Goal: Information Seeking & Learning: Learn about a topic

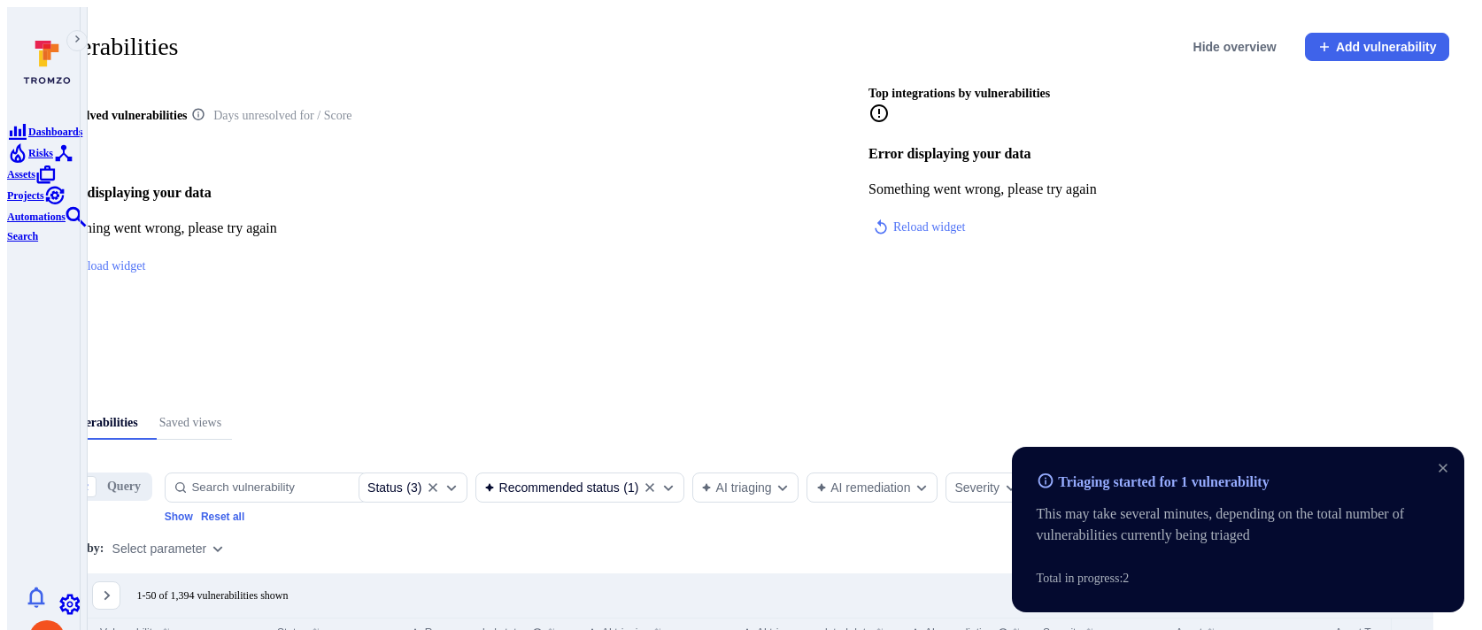
scroll to position [284, 0]
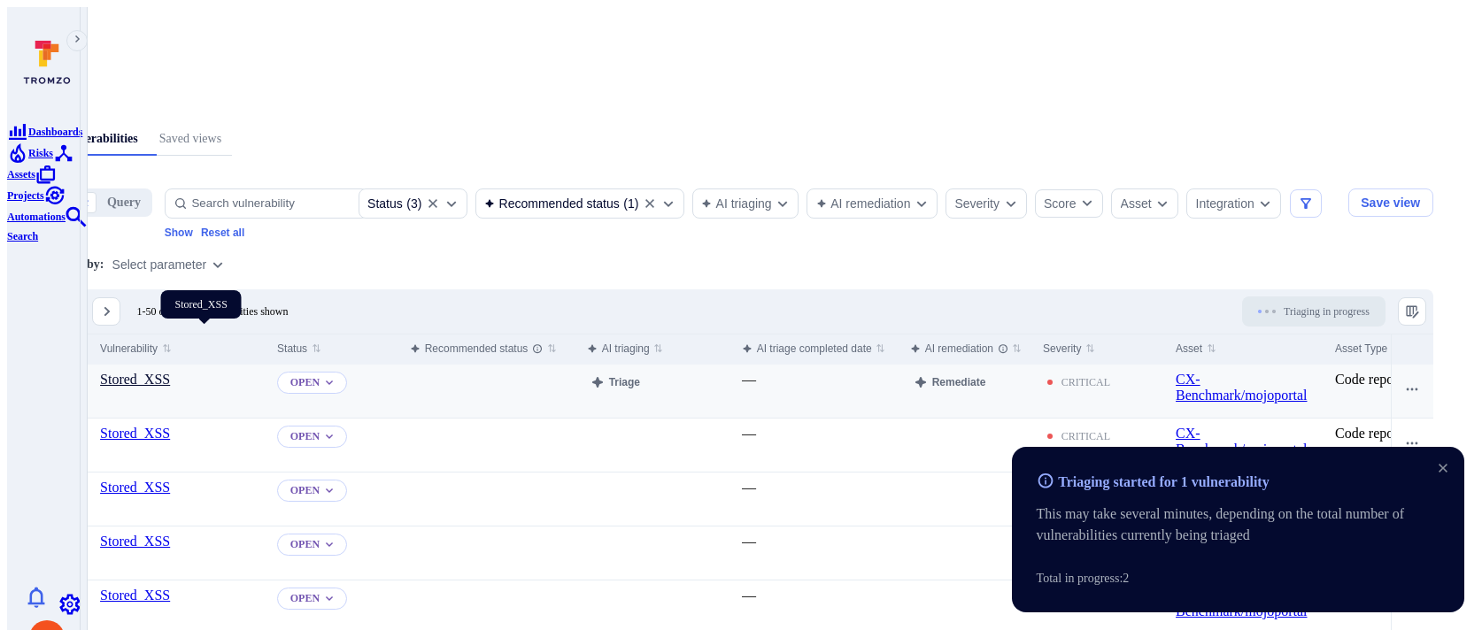
click at [170, 372] on link "Stored_XSS" at bounding box center [135, 379] width 70 height 15
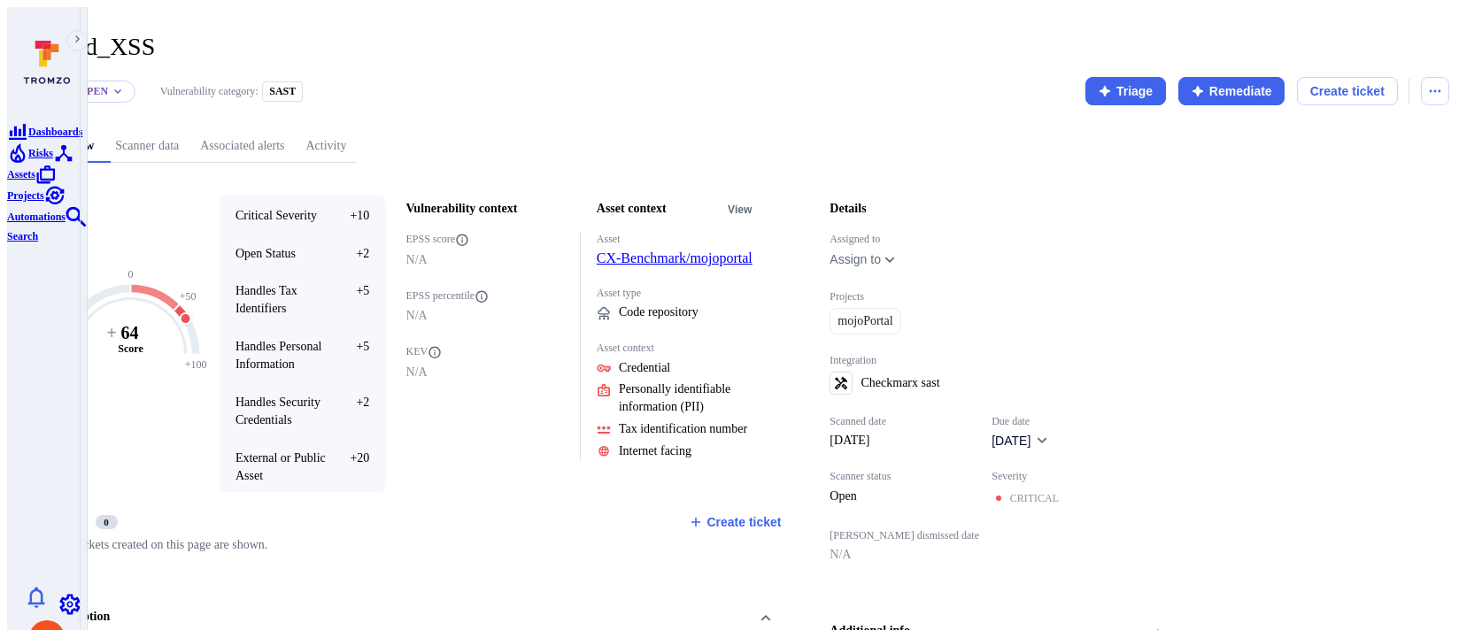
click at [51, 159] on span "Risks" at bounding box center [40, 153] width 25 height 12
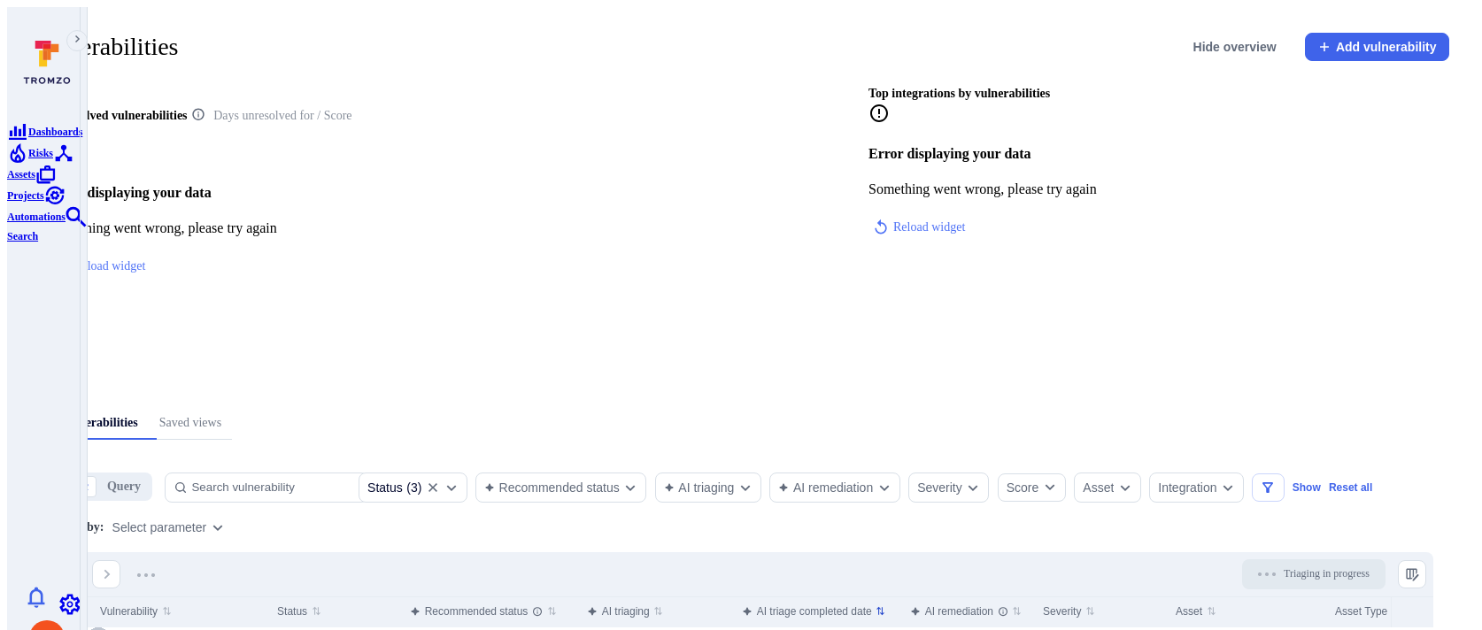
click at [872, 603] on div "AI triage completed date" at bounding box center [807, 612] width 130 height 18
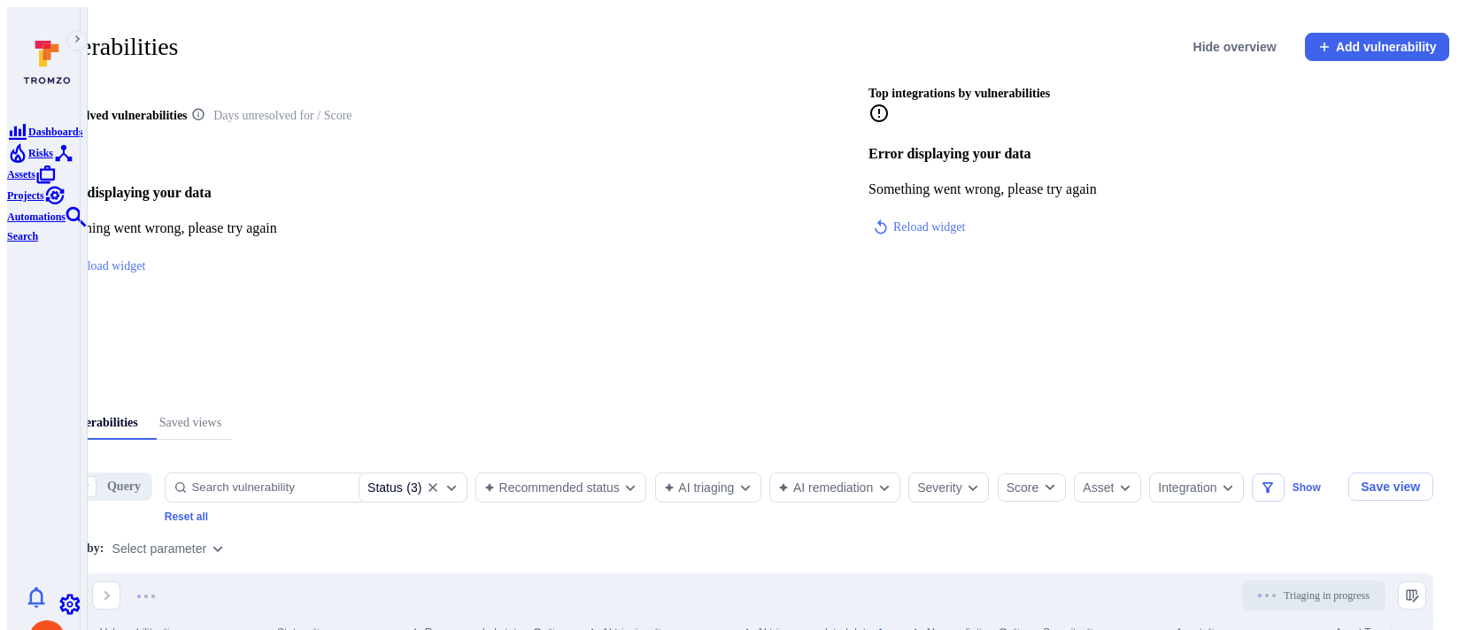
click at [872, 624] on div "AI triage completed date" at bounding box center [807, 633] width 130 height 18
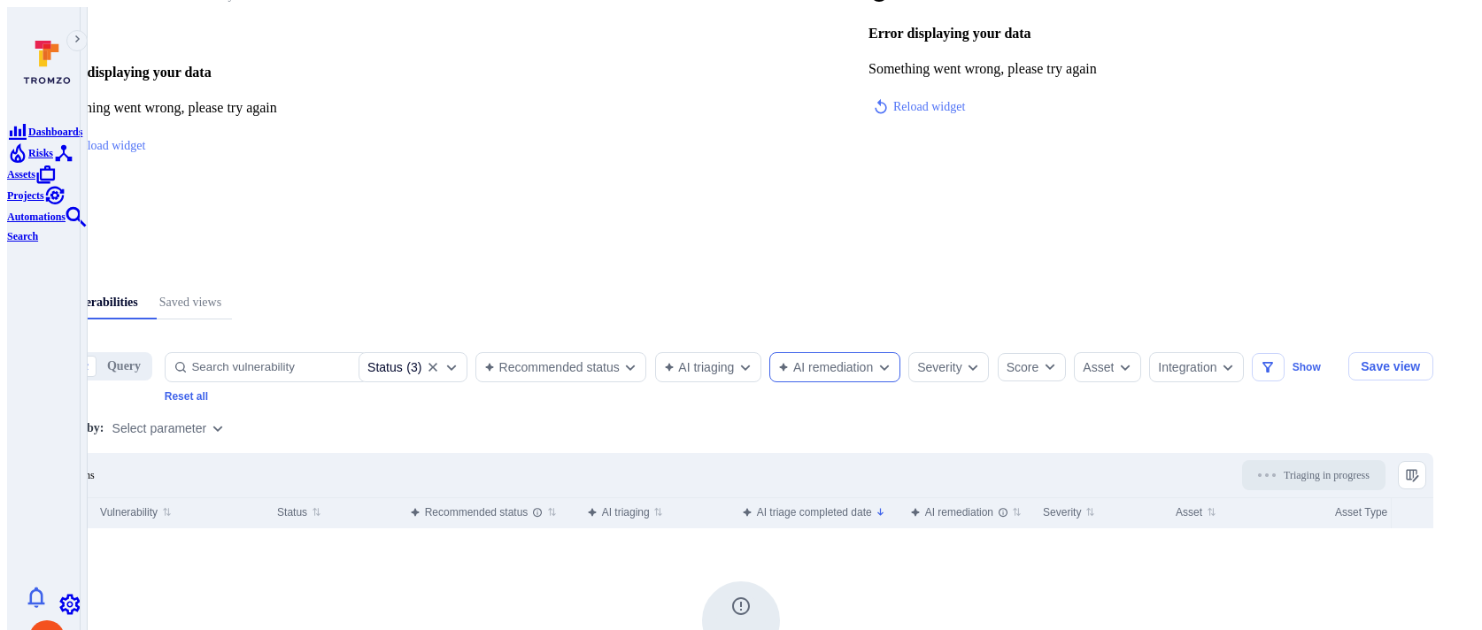
scroll to position [249, 0]
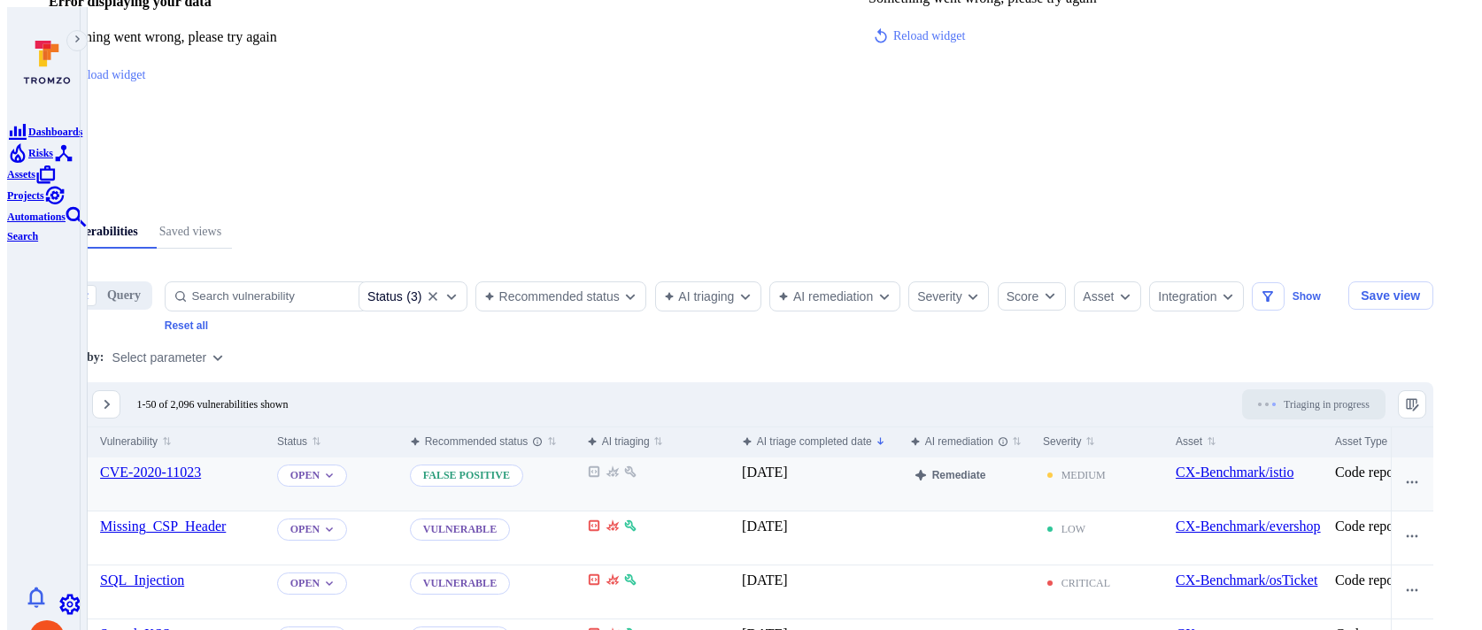
scroll to position [217, 0]
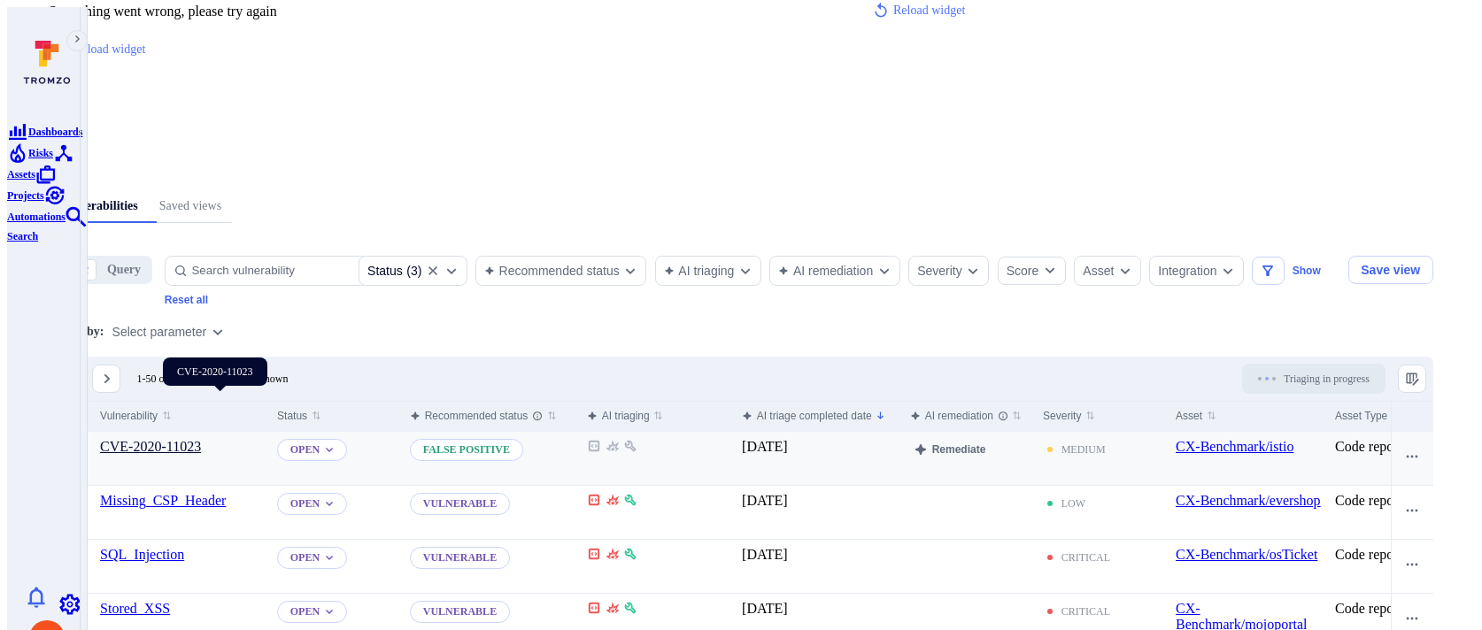
click at [201, 439] on link "CVE-2020-11023" at bounding box center [150, 446] width 101 height 15
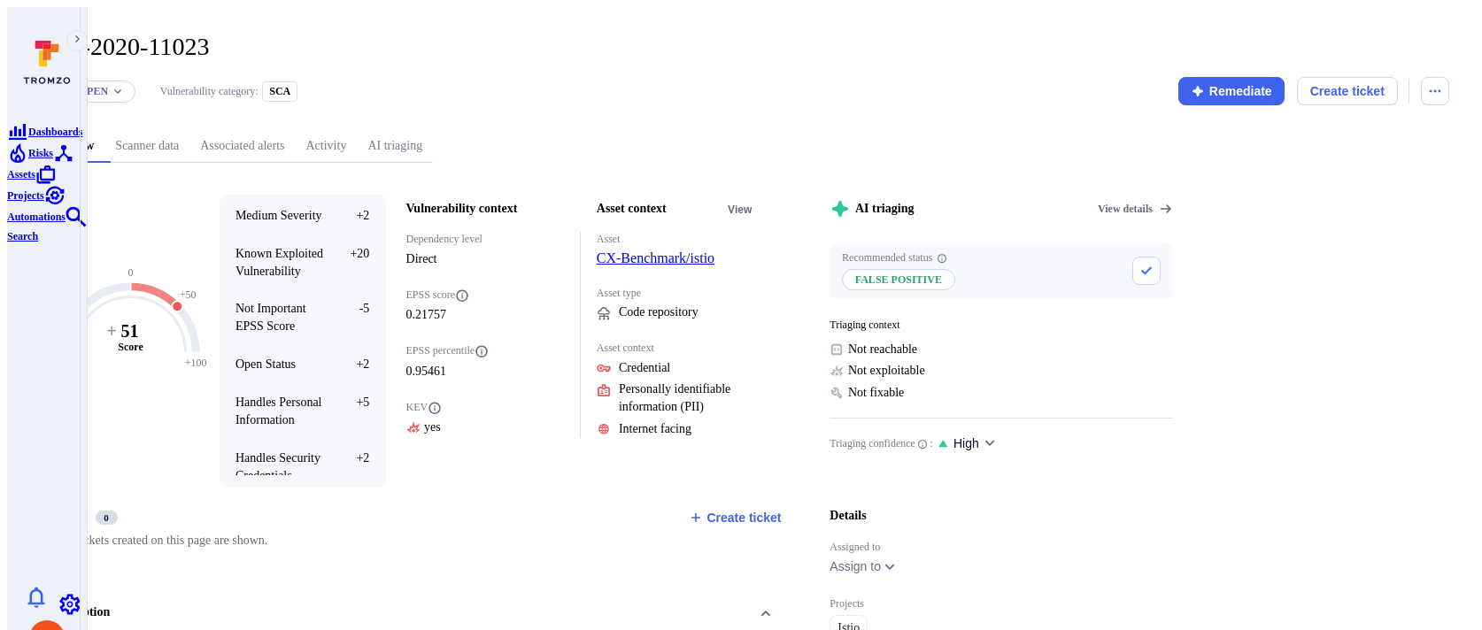
click at [189, 137] on link "Scanner data" at bounding box center [146, 146] width 85 height 33
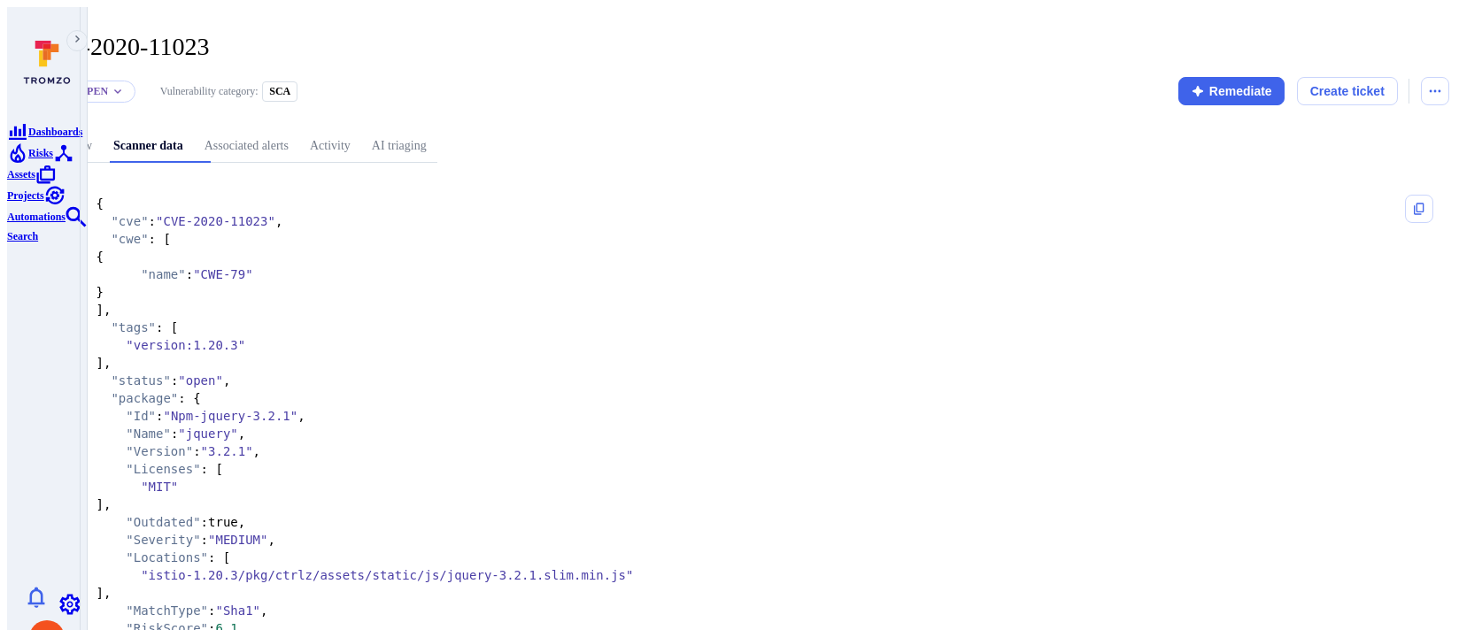
click at [437, 133] on link "AI triaging" at bounding box center [399, 146] width 76 height 33
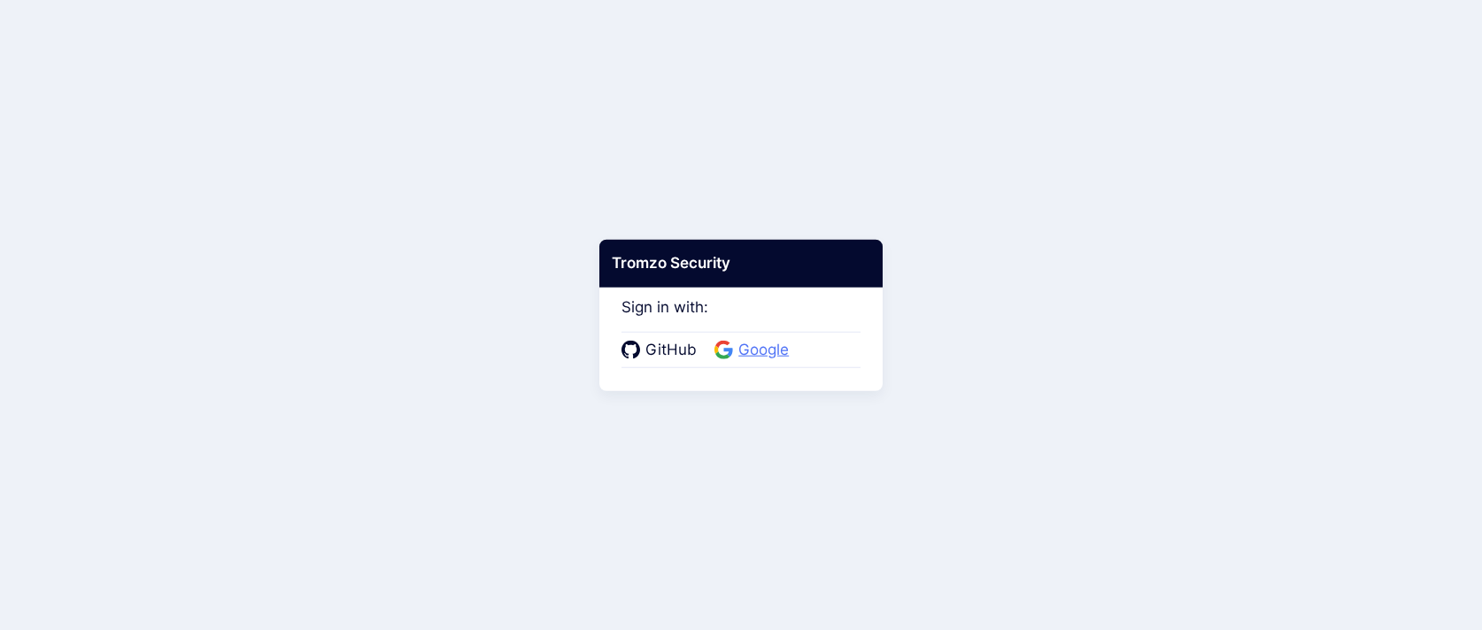
click at [761, 359] on span "Google" at bounding box center [763, 350] width 61 height 23
